Goal: Navigation & Orientation: Find specific page/section

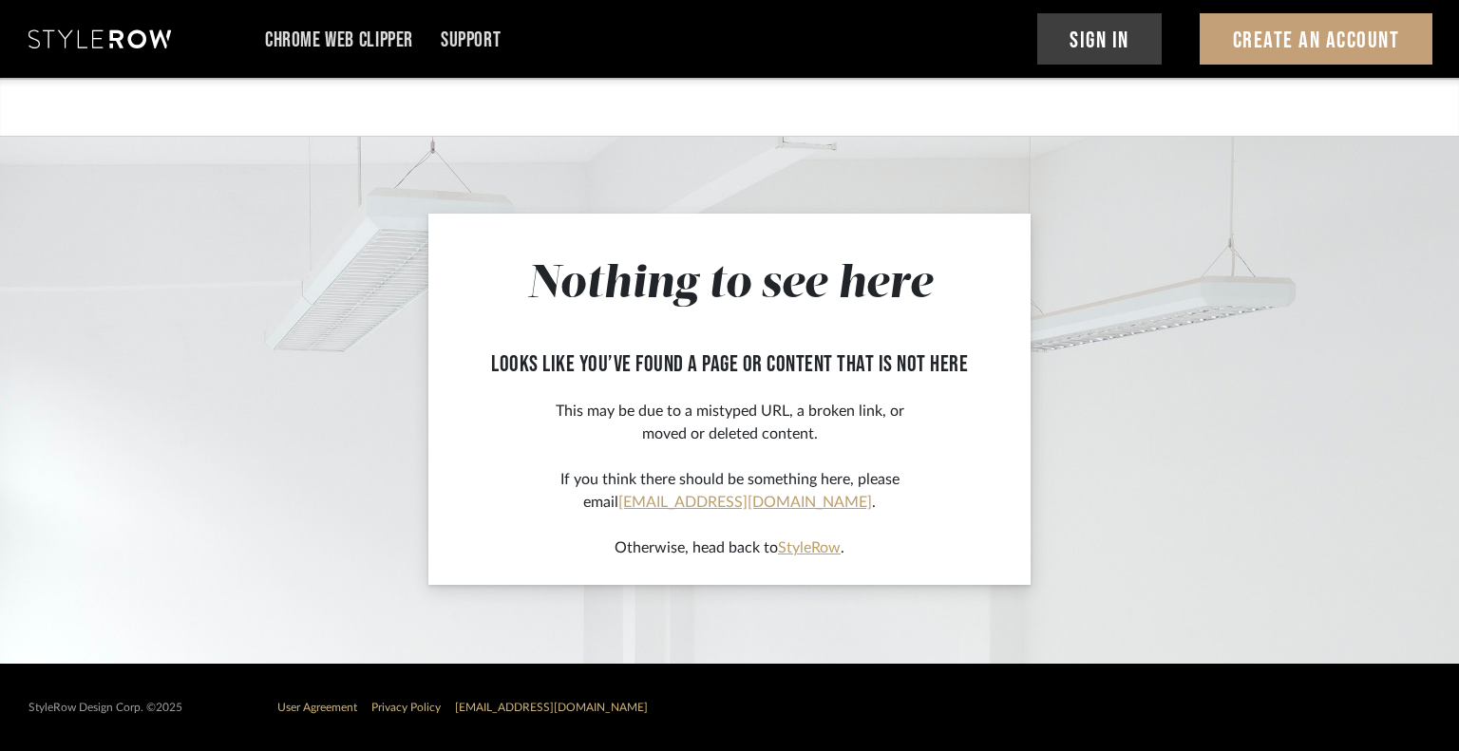
click at [105, 49] on div "Chrome Web Clipper Support Sign In Create An Account" at bounding box center [730, 39] width 1404 height 78
click at [104, 43] on icon at bounding box center [99, 38] width 142 height 19
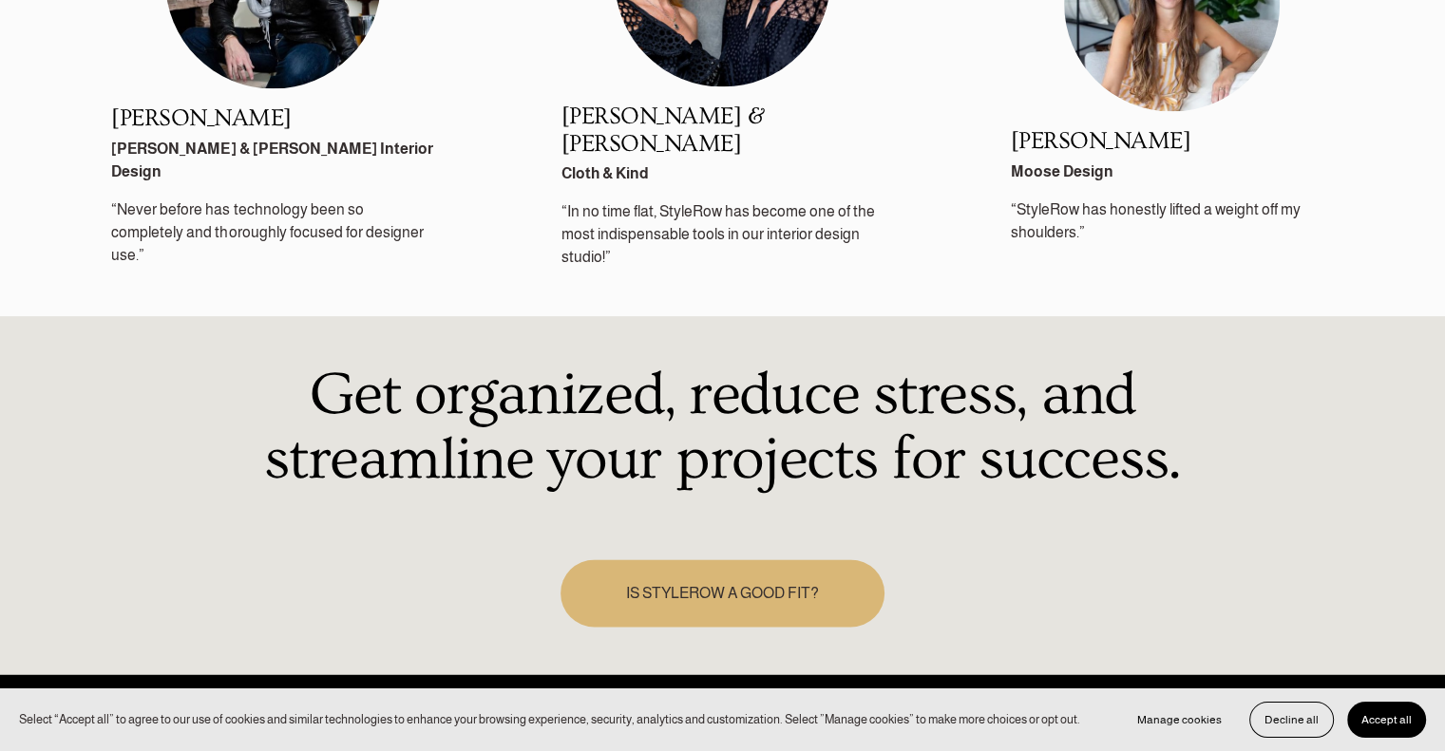
scroll to position [2823, 0]
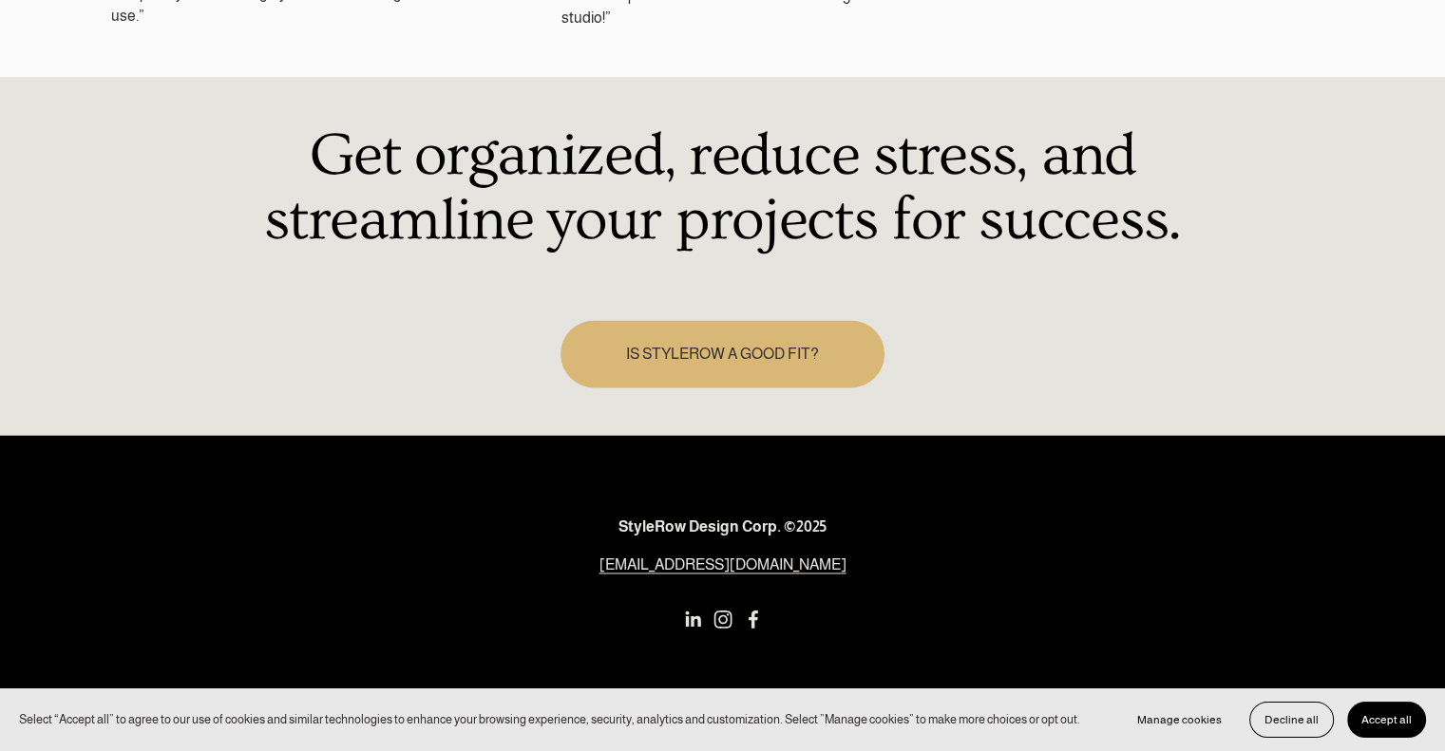
click at [728, 600] on use "Instagram" at bounding box center [723, 619] width 38 height 38
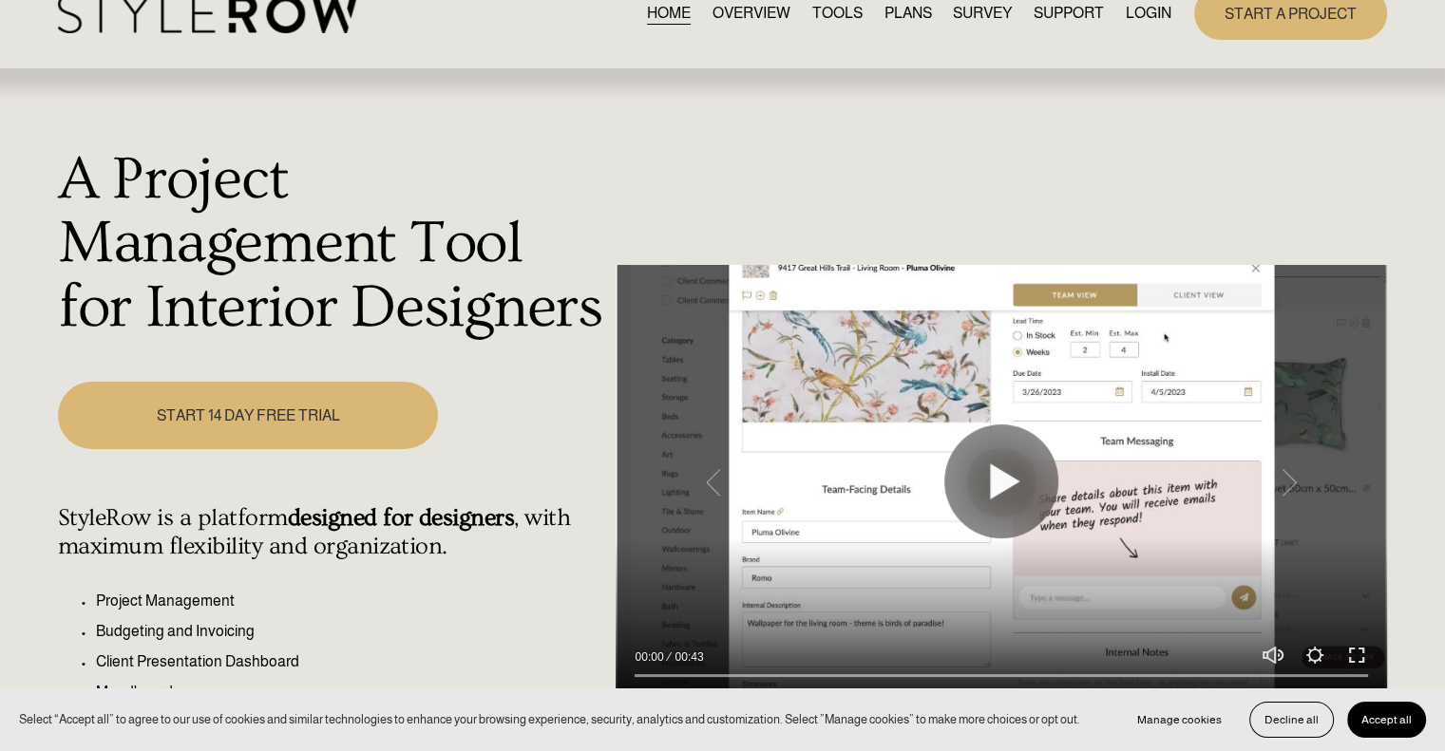
scroll to position [0, 0]
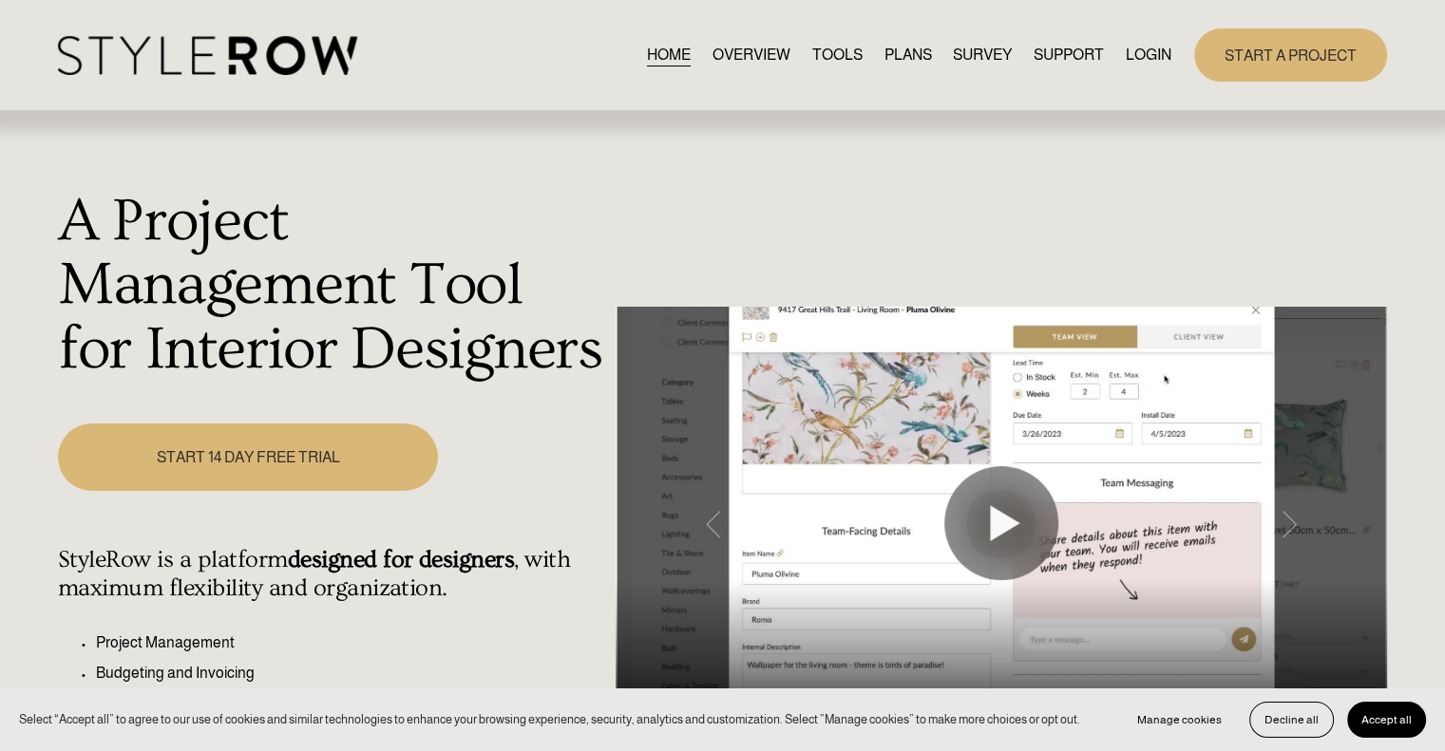
click at [0, 0] on span "QUESTIONS" at bounding box center [0, 0] width 0 height 0
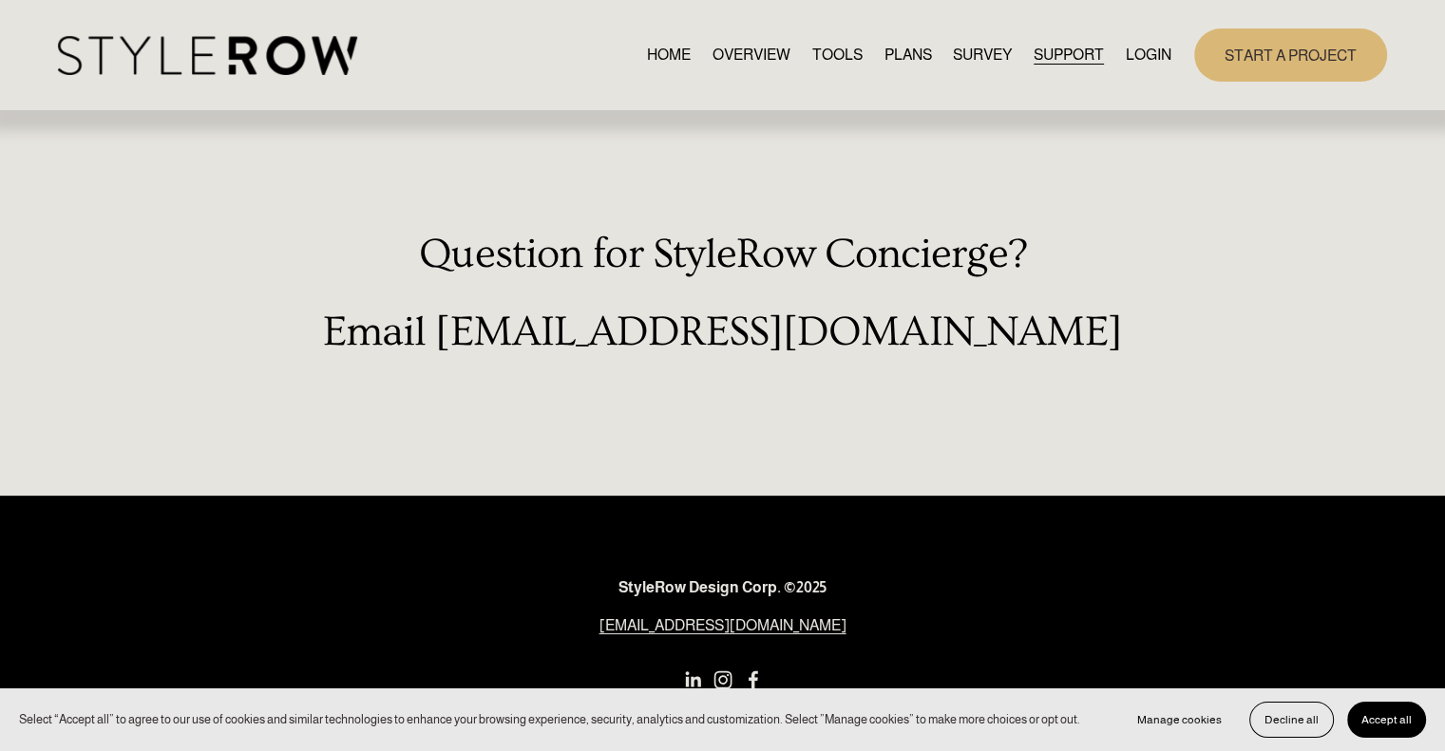
click at [0, 0] on span "FEATURED STYLEBOARD" at bounding box center [0, 0] width 0 height 0
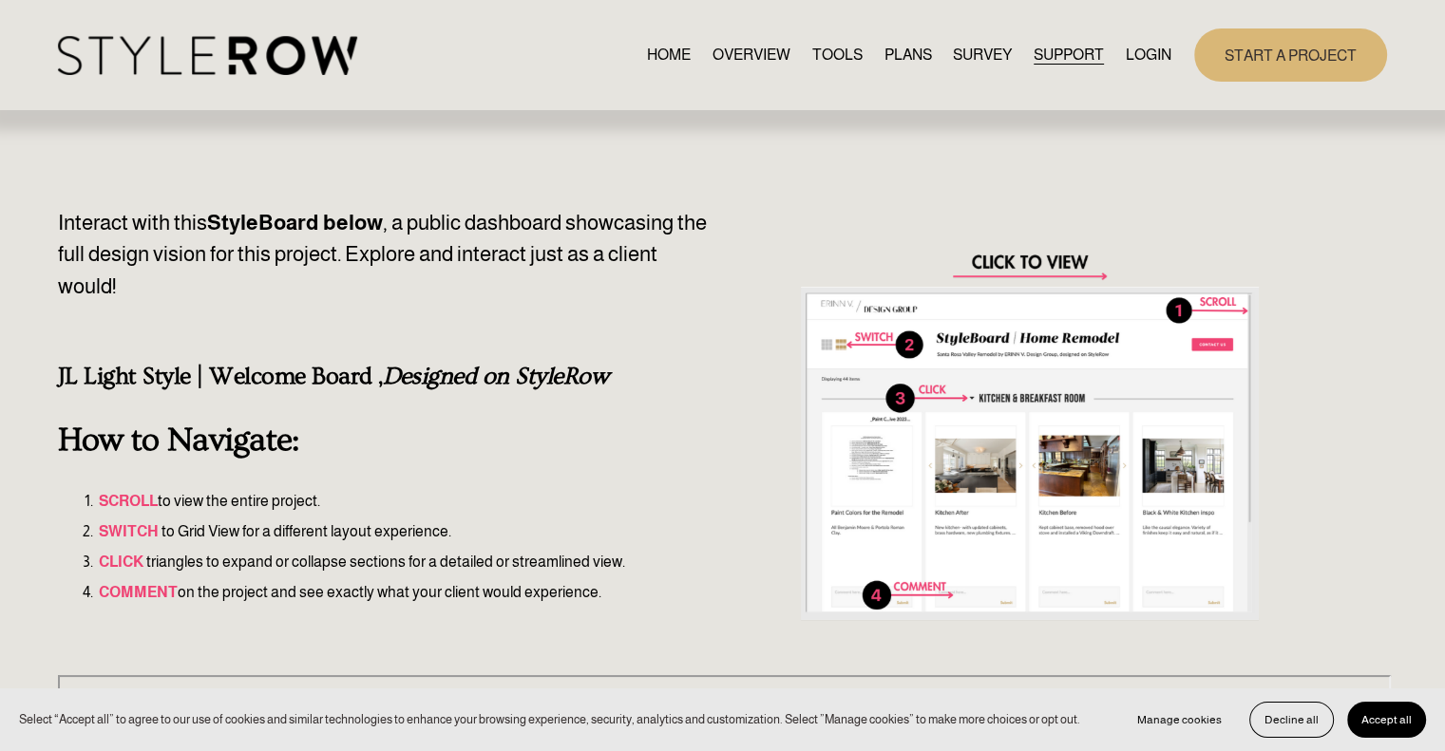
click at [837, 57] on link "TOOLS" at bounding box center [837, 55] width 50 height 26
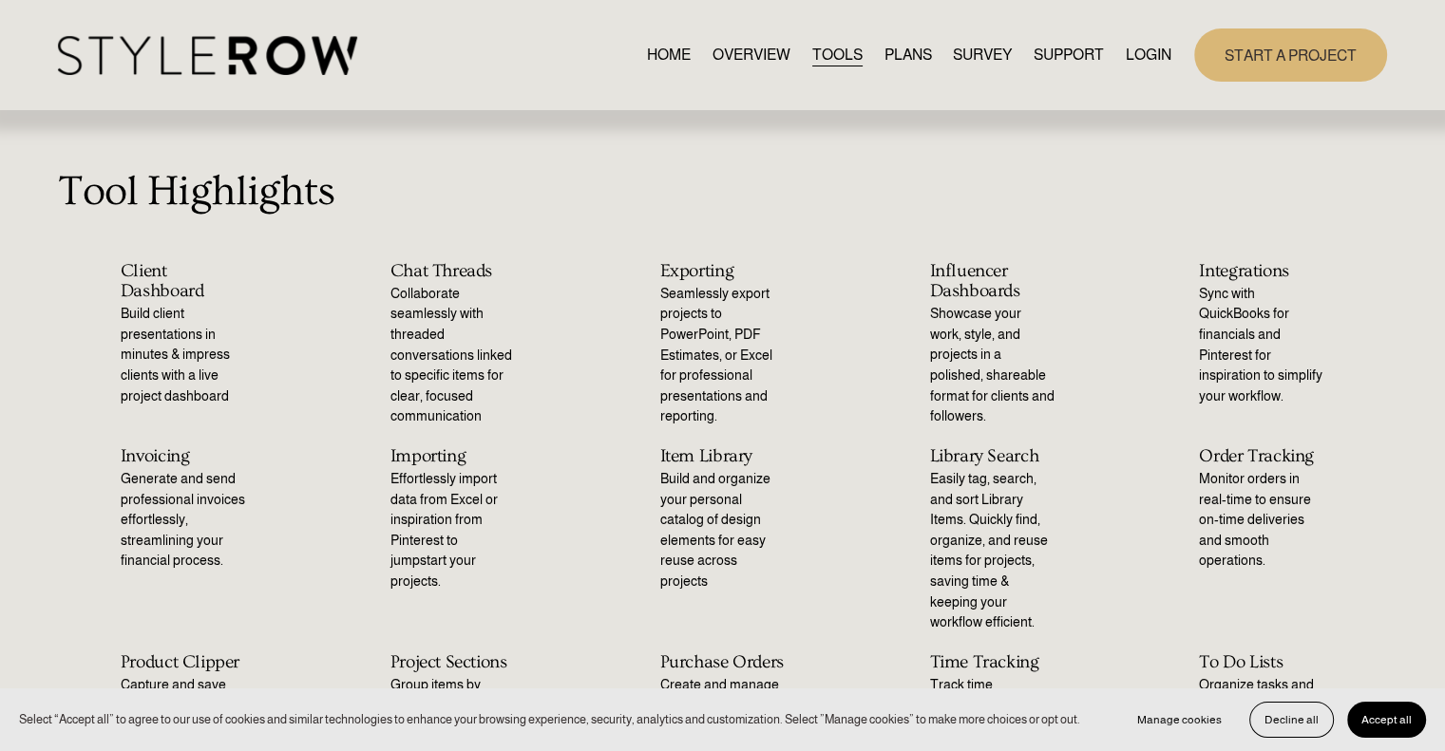
click at [755, 60] on link "OVERVIEW" at bounding box center [751, 55] width 78 height 26
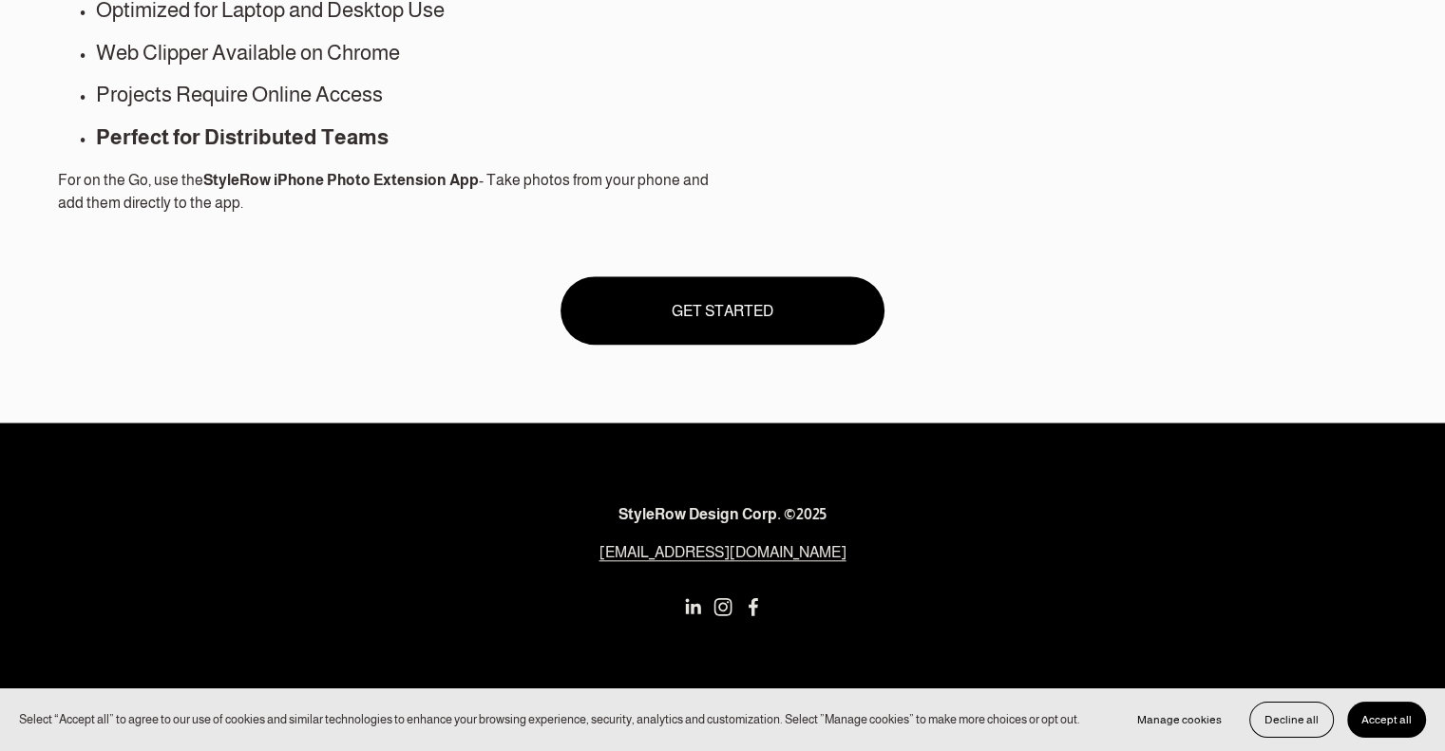
scroll to position [1766, 0]
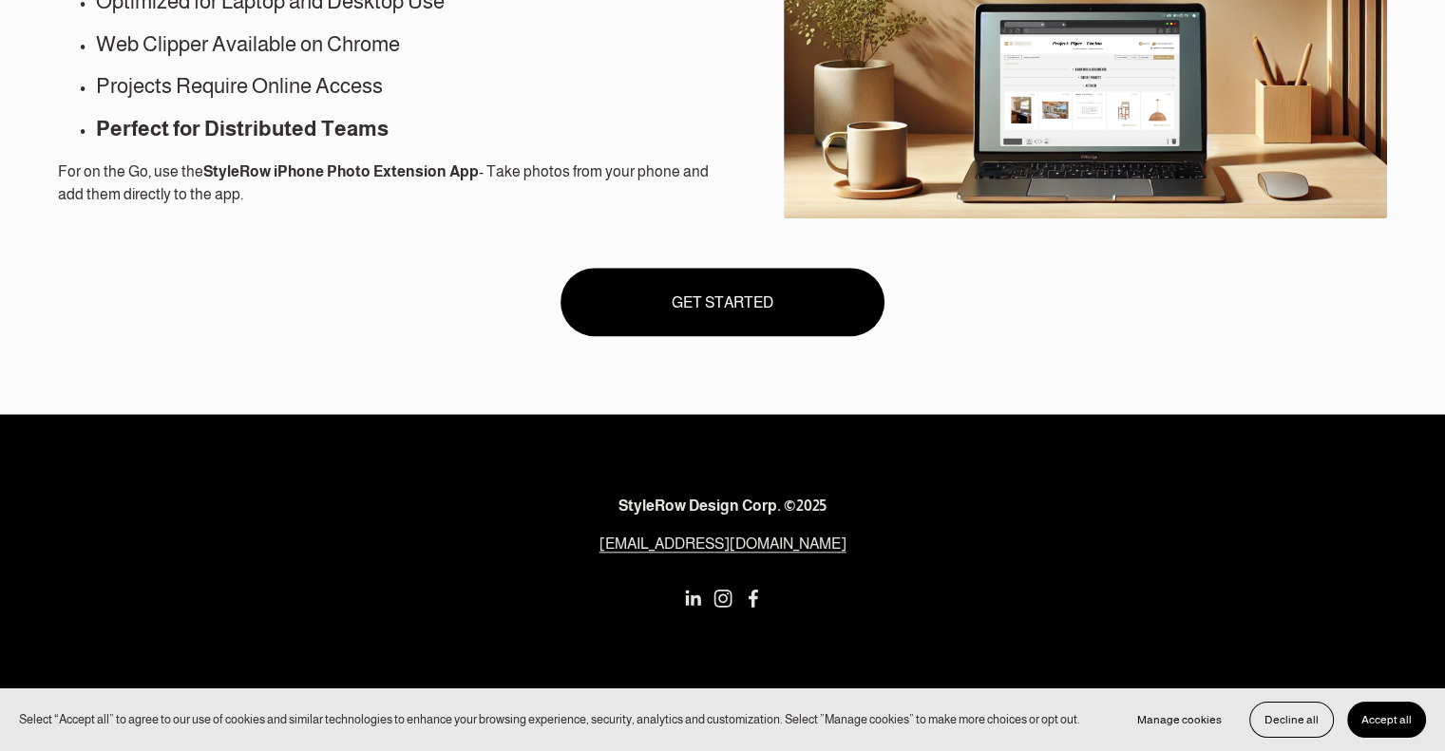
drag, startPoint x: 1306, startPoint y: 722, endPoint x: 1097, endPoint y: 591, distance: 246.7
click at [1306, 722] on span "Decline all" at bounding box center [1291, 719] width 54 height 13
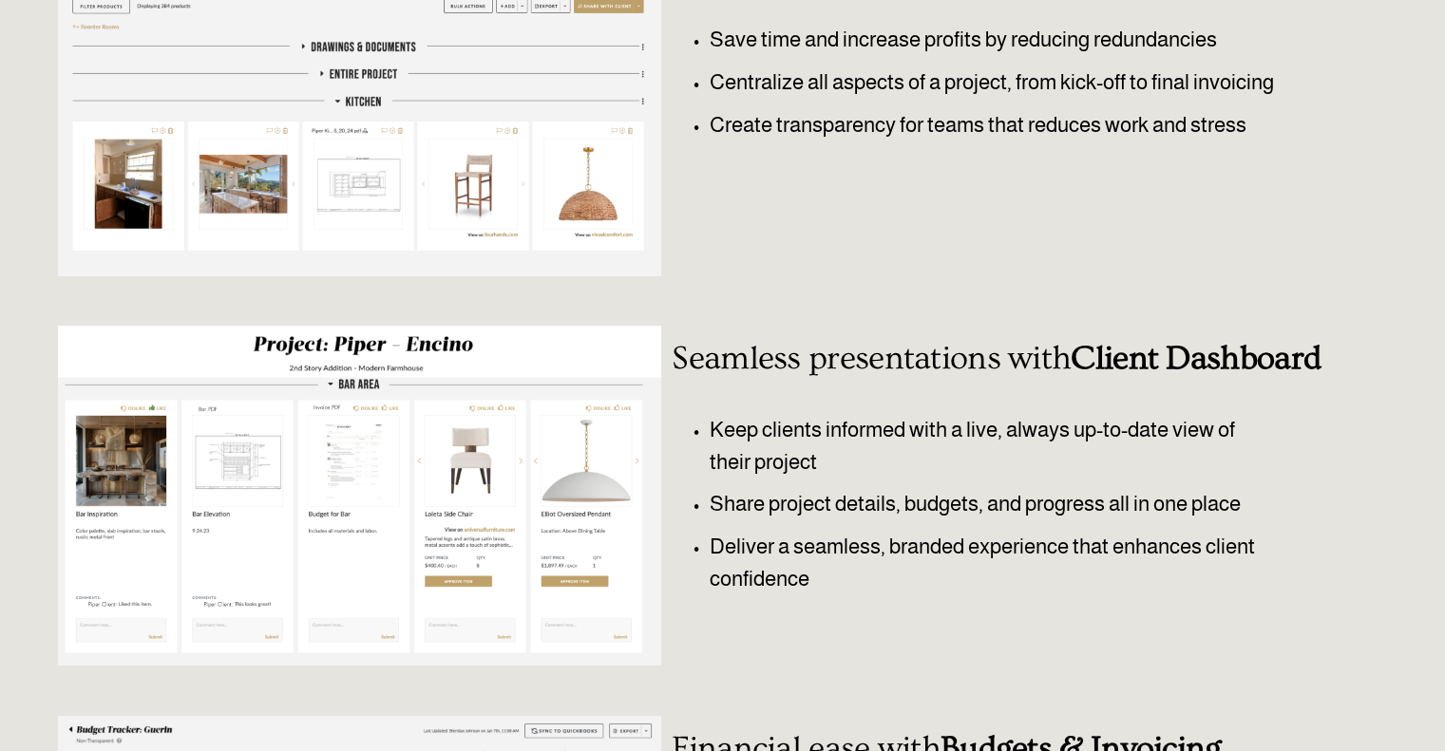
scroll to position [0, 0]
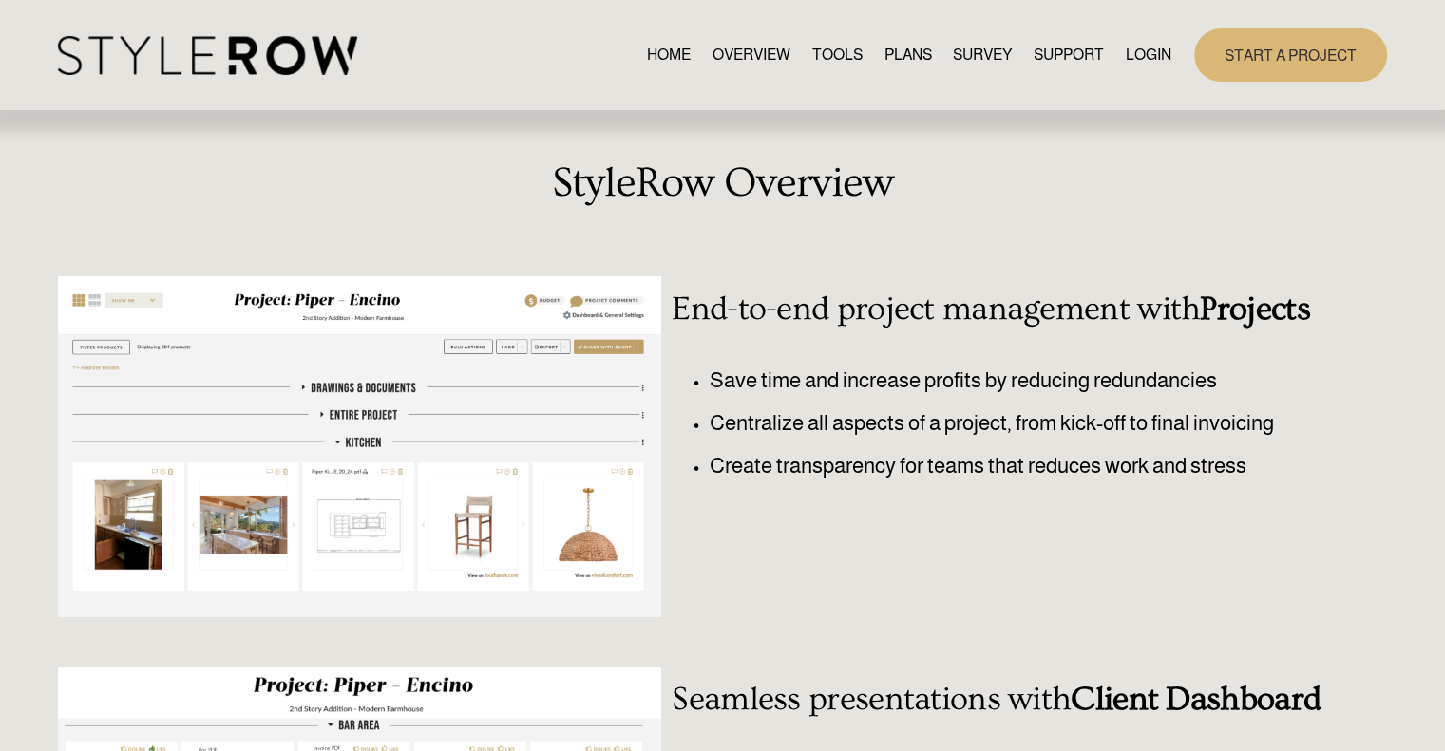
click at [0, 0] on link "RESOURCE CENTER" at bounding box center [0, 0] width 0 height 0
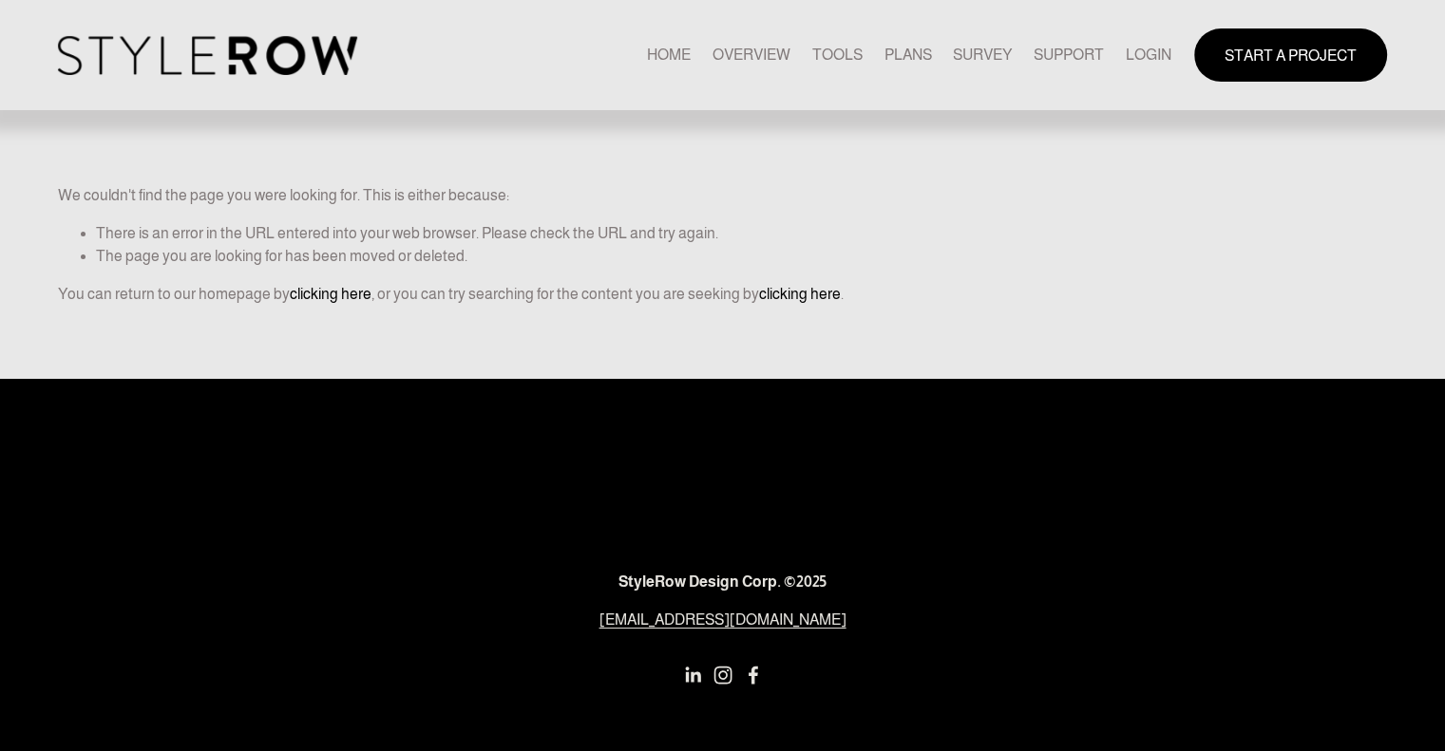
click at [799, 292] on link "clicking here" at bounding box center [800, 294] width 82 height 16
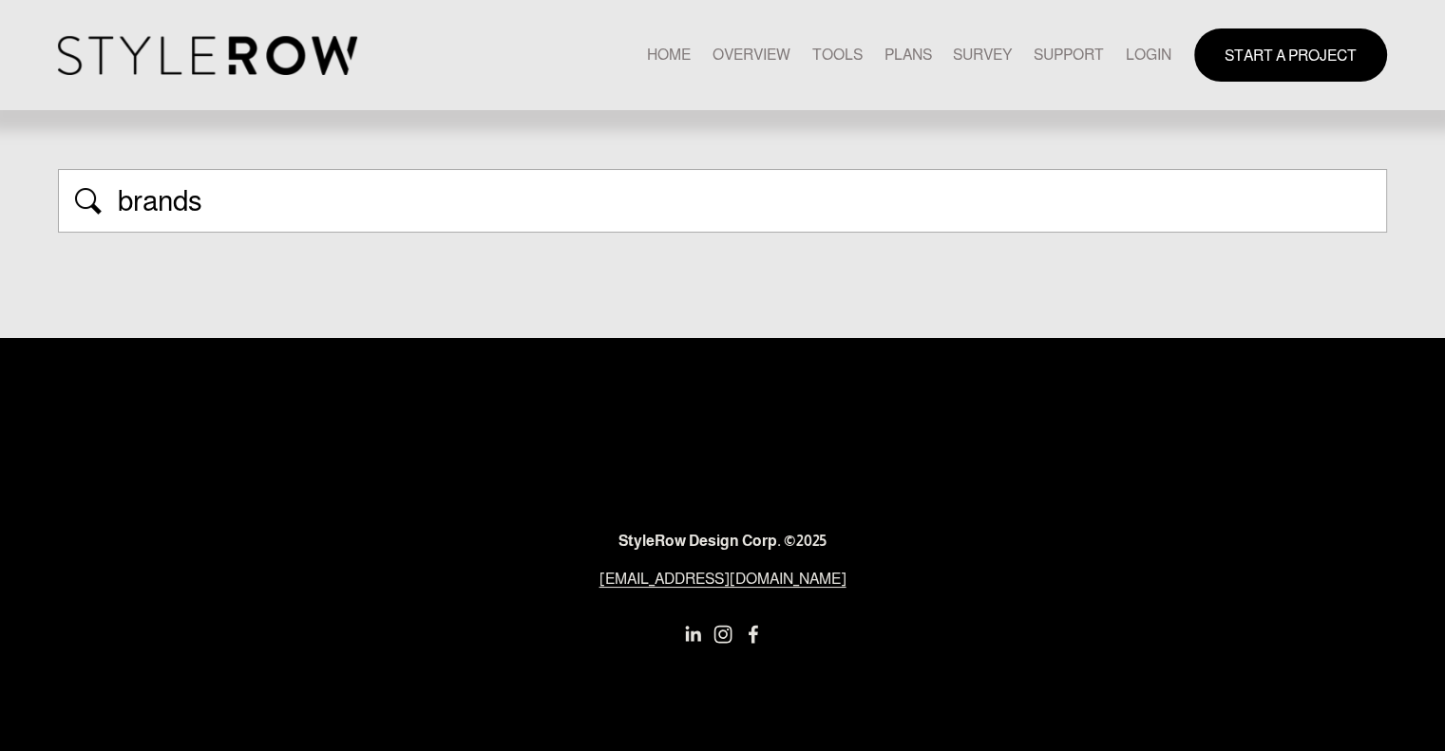
type input "brands"
